Goal: Task Accomplishment & Management: Complete application form

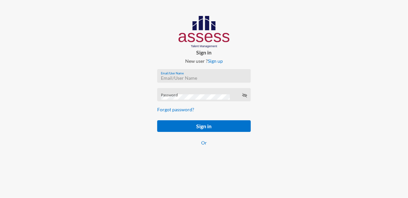
click at [173, 78] on input "Email/User Name" at bounding box center [204, 78] width 86 height 5
click at [172, 80] on div "Email/UserName is required" at bounding box center [203, 86] width 93 height 14
click at [165, 77] on input "Email/User Name" at bounding box center [204, 78] width 86 height 5
paste input "mhspl20555"
type input "mhspl20555"
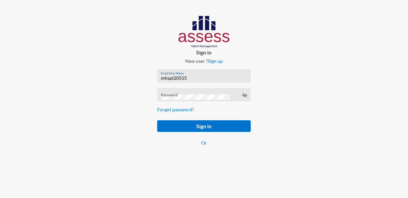
click at [170, 91] on div "Password" at bounding box center [203, 95] width 93 height 14
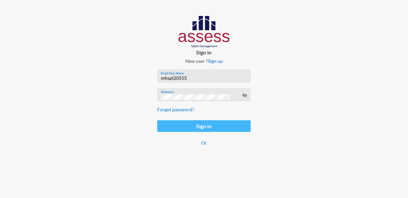
click at [193, 125] on button "Sign in" at bounding box center [203, 126] width 93 height 12
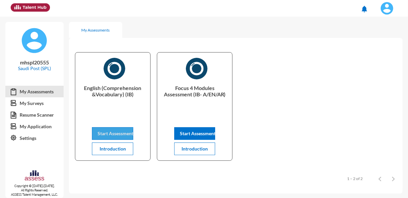
click at [110, 138] on button "Start Assessment" at bounding box center [112, 133] width 41 height 13
